Goal: Task Accomplishment & Management: Manage account settings

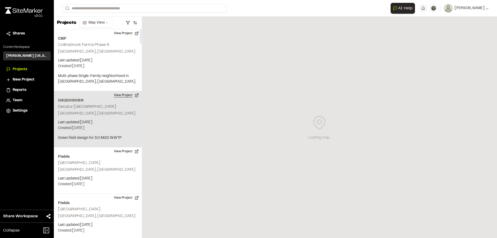
click at [132, 96] on button "View Project" at bounding box center [126, 95] width 31 height 8
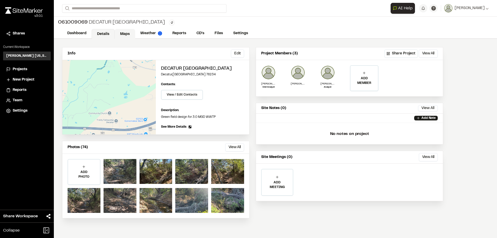
click at [126, 31] on link "Maps" at bounding box center [125, 34] width 20 height 10
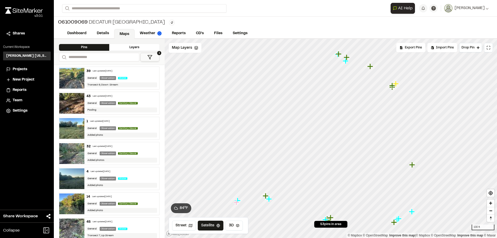
click at [413, 164] on icon "Map marker" at bounding box center [413, 165] width 6 height 6
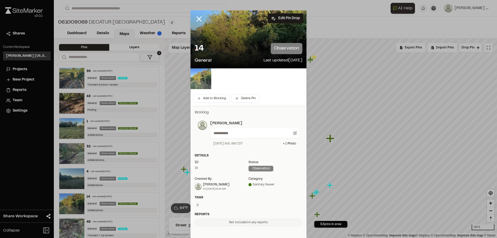
click at [202, 82] on img at bounding box center [201, 78] width 21 height 21
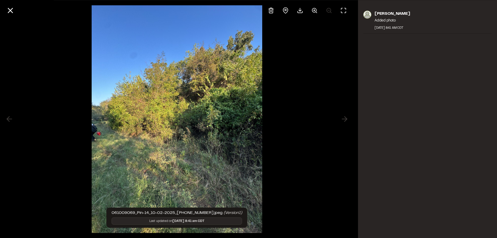
click at [315, 78] on div at bounding box center [177, 119] width 354 height 238
click at [13, 7] on icon at bounding box center [10, 10] width 9 height 9
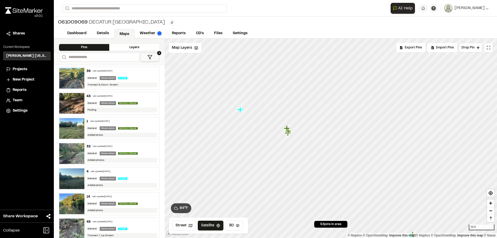
click at [241, 109] on icon "Map marker" at bounding box center [241, 110] width 6 height 6
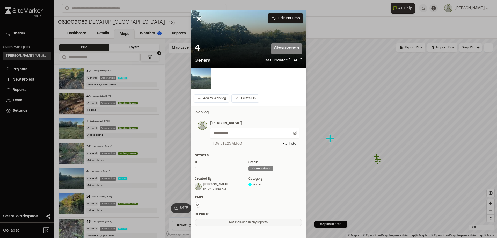
click at [203, 81] on img at bounding box center [201, 78] width 21 height 21
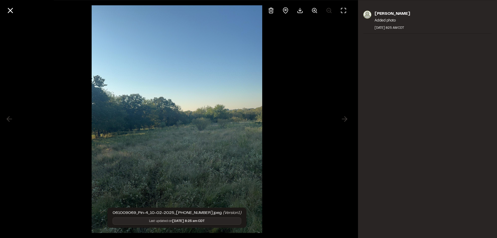
click at [454, 170] on div "[PERSON_NAME] Added photo [DATE] 8:25 AM CDT" at bounding box center [427, 119] width 139 height 238
click at [275, 88] on div at bounding box center [177, 119] width 354 height 238
click at [207, 111] on img at bounding box center [177, 119] width 171 height 238
click at [13, 11] on icon at bounding box center [10, 10] width 9 height 9
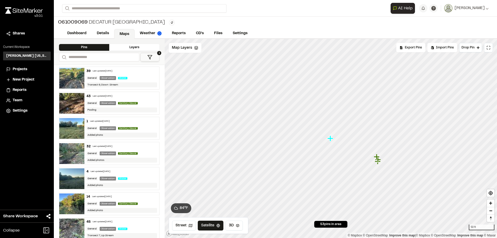
click at [377, 156] on icon "Map marker" at bounding box center [377, 157] width 6 height 6
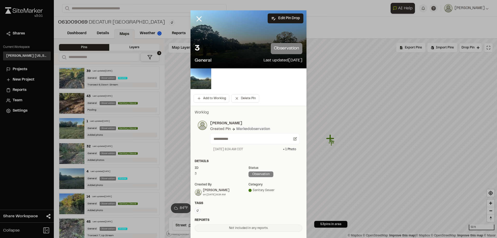
click at [197, 77] on img at bounding box center [201, 78] width 21 height 21
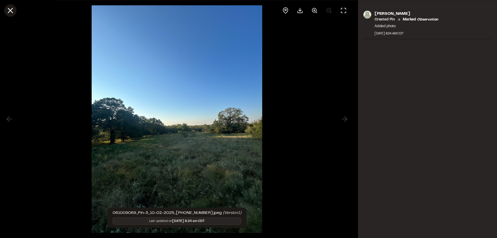
click at [12, 10] on icon at bounding box center [10, 10] width 9 height 9
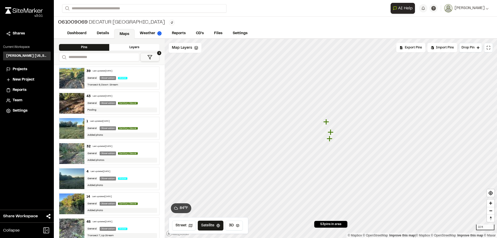
click at [332, 133] on icon "Map marker" at bounding box center [331, 132] width 6 height 6
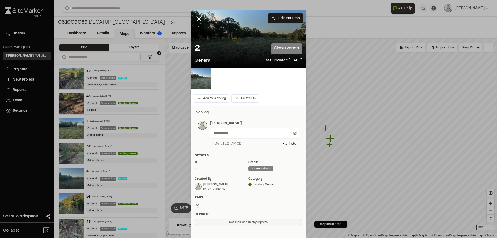
click at [198, 80] on img at bounding box center [201, 78] width 21 height 21
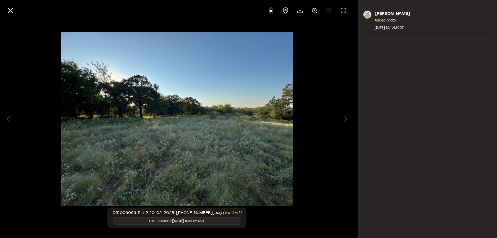
click at [341, 170] on div at bounding box center [177, 119] width 354 height 238
click at [9, 7] on icon at bounding box center [10, 10] width 9 height 9
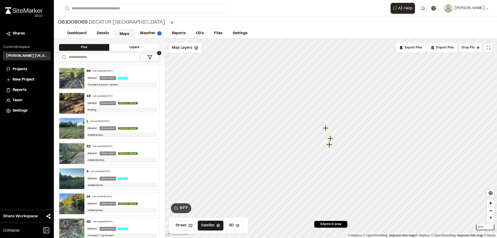
click at [330, 145] on icon "Map marker" at bounding box center [330, 145] width 6 height 6
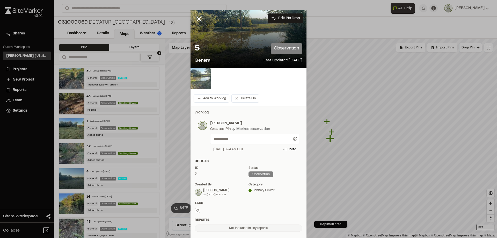
click at [197, 78] on img at bounding box center [201, 78] width 21 height 21
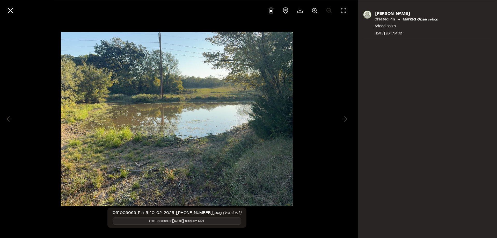
click at [383, 125] on div "[PERSON_NAME] Created Pin Marked observation Added photo [DATE] 8:34 AM CDT" at bounding box center [427, 119] width 139 height 238
click at [13, 12] on line at bounding box center [10, 10] width 4 height 4
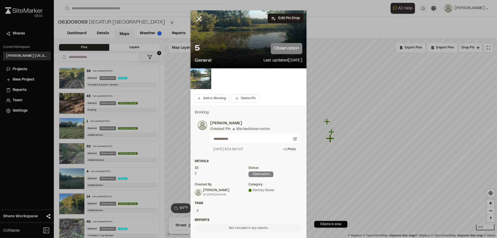
scroll to position [44, 0]
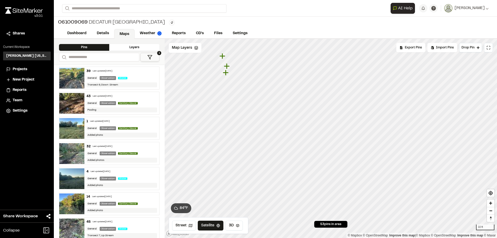
click at [224, 74] on icon "Map marker" at bounding box center [226, 72] width 7 height 7
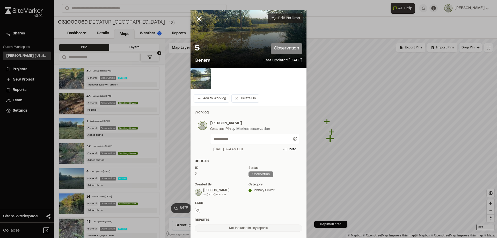
click at [274, 17] on button "Edit Pin Drop" at bounding box center [286, 18] width 36 height 10
select select "****"
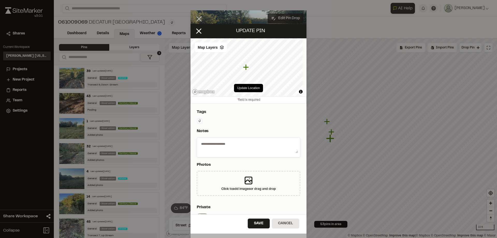
type textarea "**********"
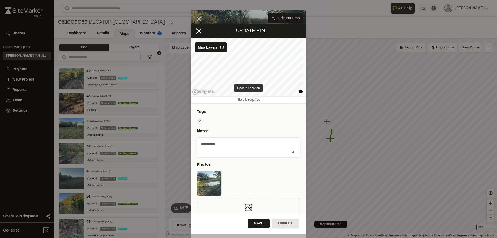
click at [246, 88] on button "Update Location" at bounding box center [248, 88] width 29 height 8
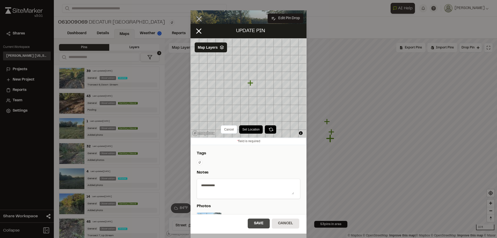
click at [260, 220] on button "Save" at bounding box center [259, 224] width 22 height 10
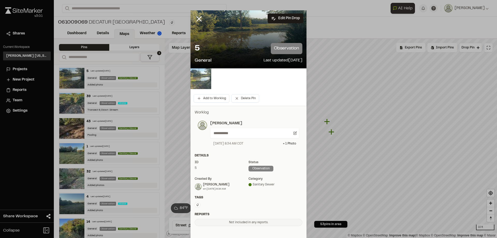
click at [198, 82] on img at bounding box center [201, 78] width 21 height 21
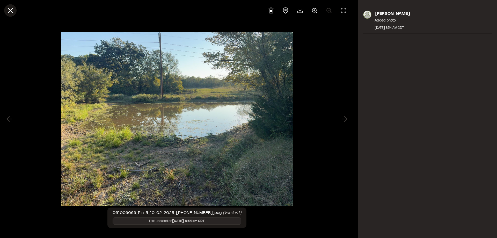
click at [9, 11] on icon at bounding box center [10, 10] width 9 height 9
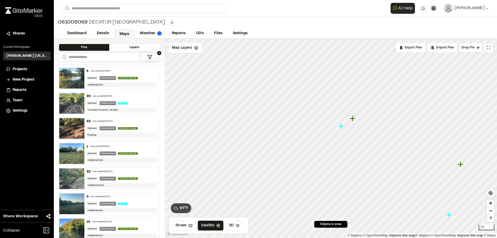
click at [352, 119] on icon "Map marker" at bounding box center [353, 119] width 6 height 6
click at [320, 145] on icon "Map marker" at bounding box center [319, 146] width 6 height 6
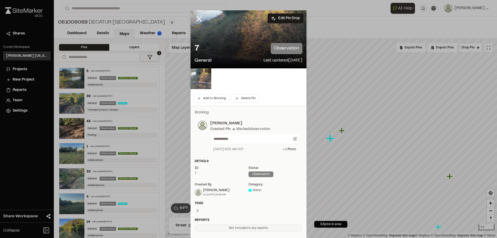
click at [252, 57] on div "7 observation General Last updated [DATE]" at bounding box center [249, 54] width 116 height 30
